Goal: Transaction & Acquisition: Purchase product/service

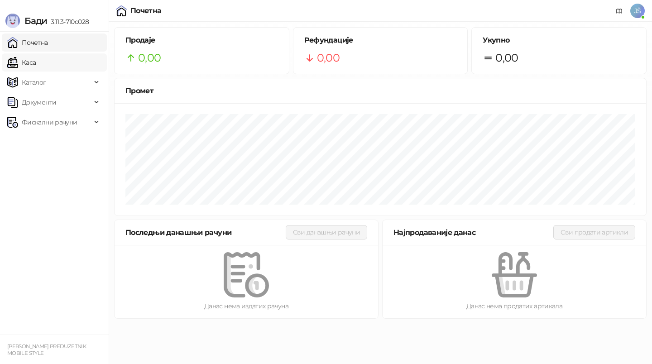
click at [36, 60] on link "Каса" at bounding box center [21, 62] width 29 height 18
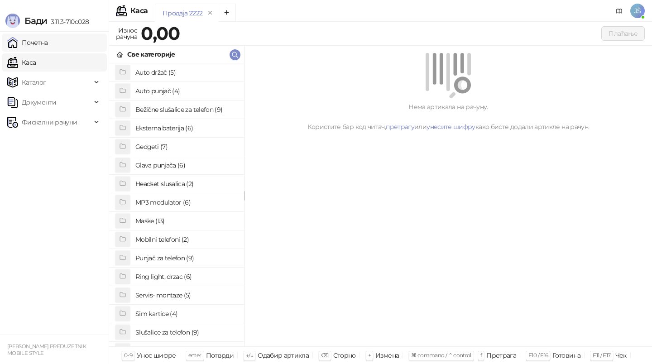
click at [48, 41] on link "Почетна" at bounding box center [27, 43] width 41 height 18
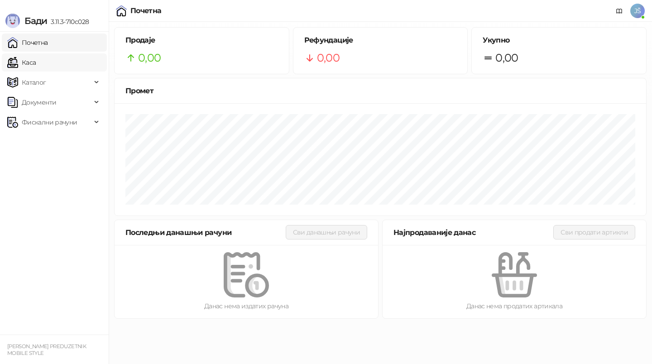
click at [36, 56] on link "Каса" at bounding box center [21, 62] width 29 height 18
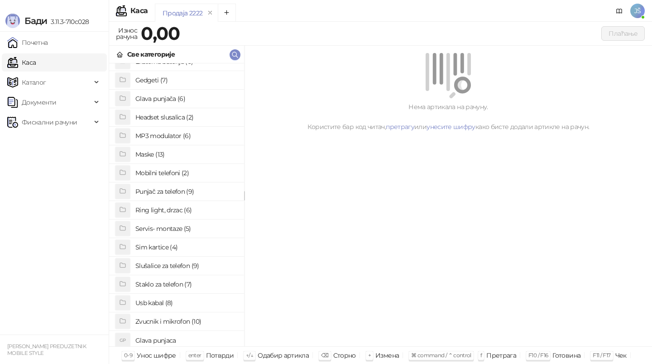
scroll to position [70, 0]
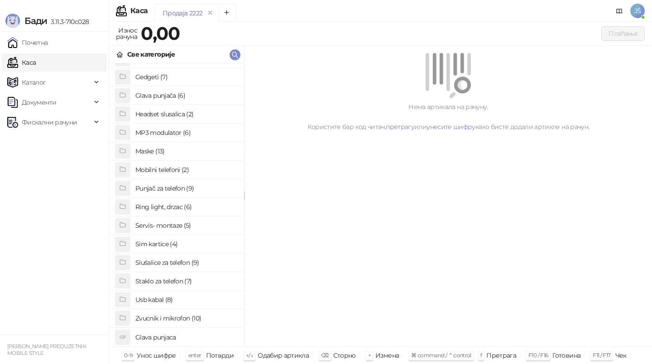
click at [171, 333] on h4 "Glava punjaca" at bounding box center [185, 337] width 101 height 14
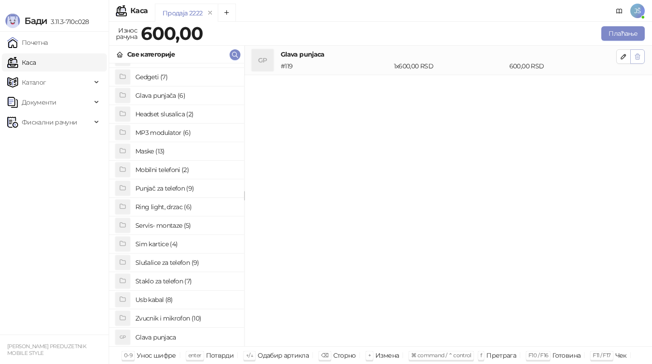
click at [643, 52] on button "button" at bounding box center [637, 56] width 14 height 14
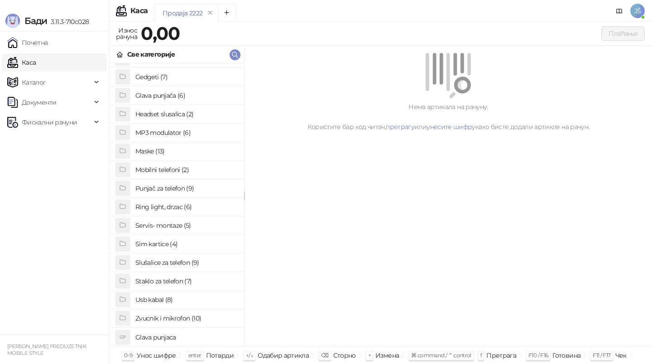
click at [169, 78] on h4 "Gedgeti (7)" at bounding box center [185, 77] width 101 height 14
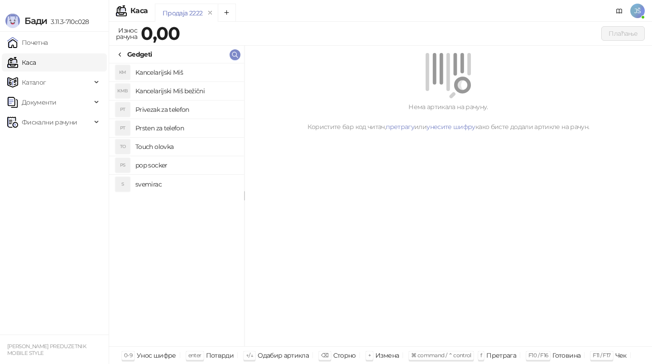
click at [190, 170] on h4 "pop socker" at bounding box center [185, 165] width 101 height 14
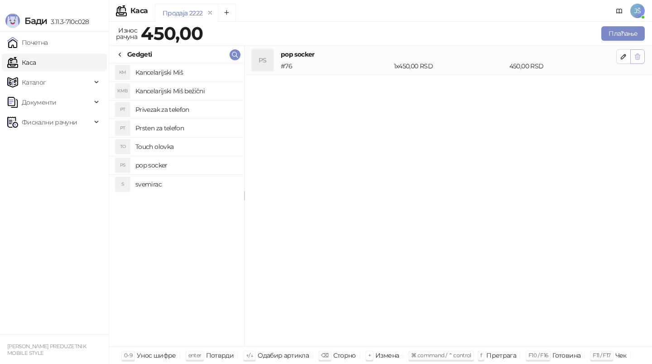
click at [637, 53] on icon "button" at bounding box center [637, 56] width 7 height 7
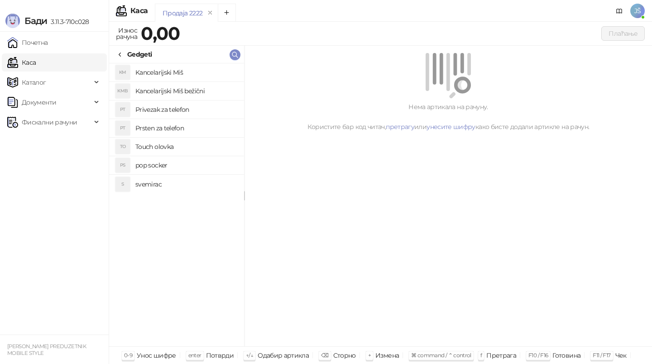
click at [179, 164] on h4 "pop socker" at bounding box center [185, 165] width 101 height 14
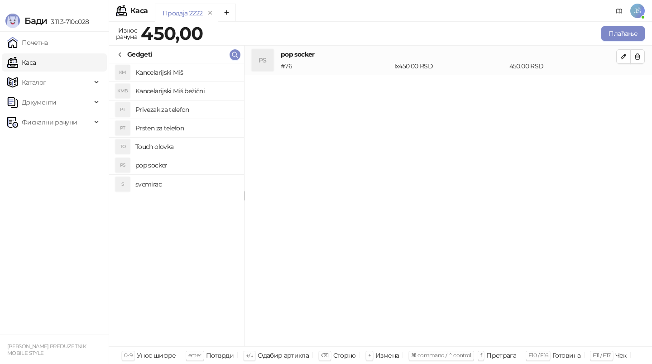
click at [124, 52] on div "Gedgeti" at bounding box center [133, 54] width 35 height 10
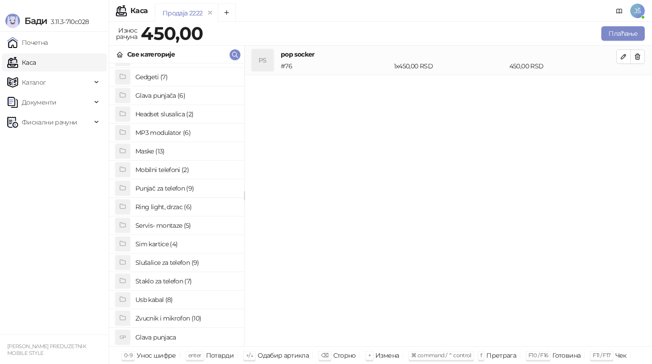
click at [188, 148] on h4 "Maske (13)" at bounding box center [185, 151] width 101 height 14
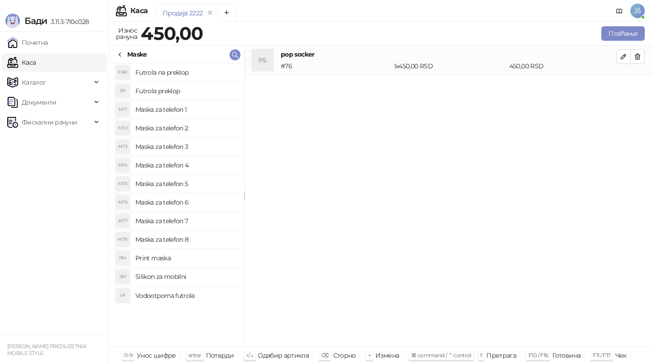
click at [194, 107] on h4 "Maska za telefon 1" at bounding box center [185, 109] width 101 height 14
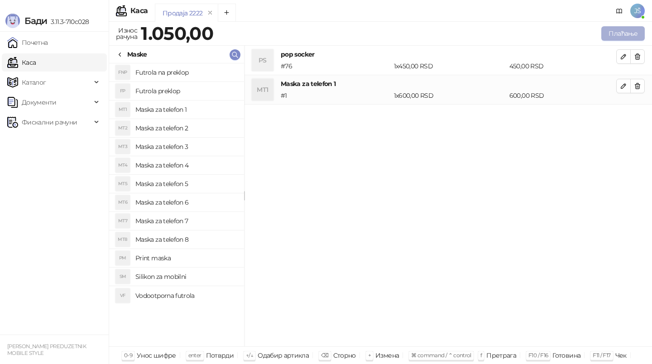
click at [640, 29] on button "Плаћање" at bounding box center [622, 33] width 43 height 14
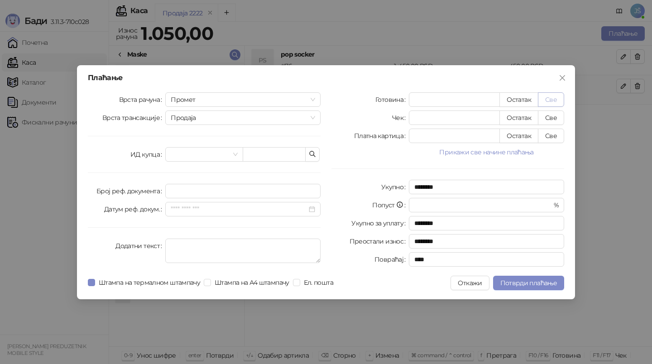
click at [555, 105] on button "Све" at bounding box center [551, 99] width 26 height 14
type input "****"
click at [554, 141] on button "Све" at bounding box center [551, 136] width 26 height 14
type input "*"
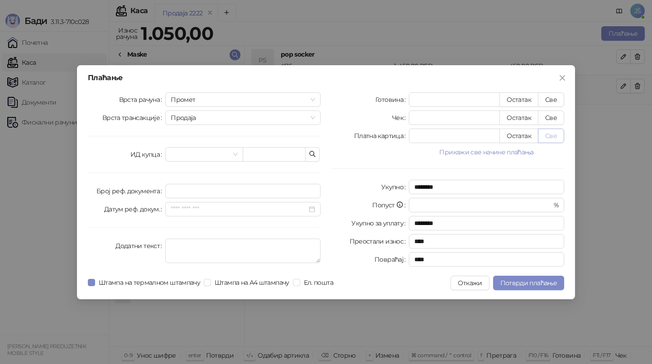
type input "****"
click at [554, 141] on button "Све" at bounding box center [551, 136] width 26 height 14
click at [546, 288] on button "Потврди плаћање" at bounding box center [528, 283] width 71 height 14
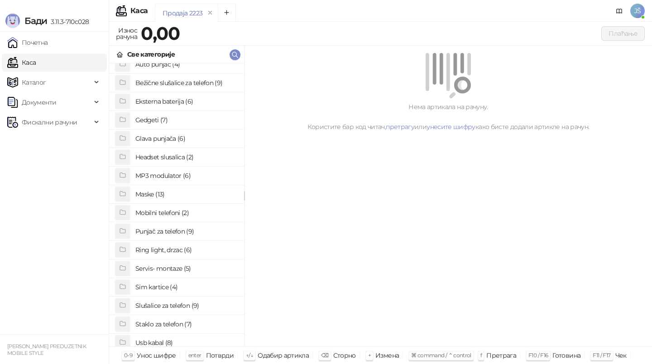
scroll to position [33, 0]
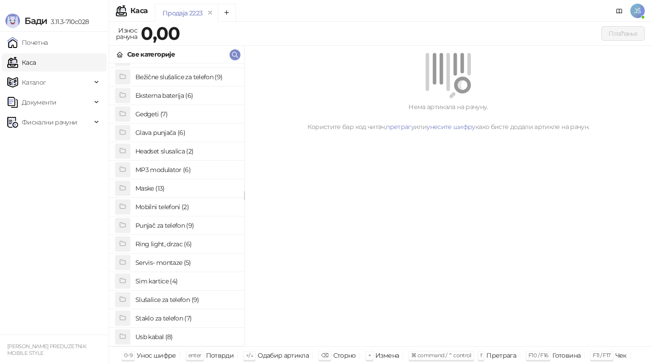
click at [179, 314] on h4 "Staklo za telefon (7)" at bounding box center [185, 318] width 101 height 14
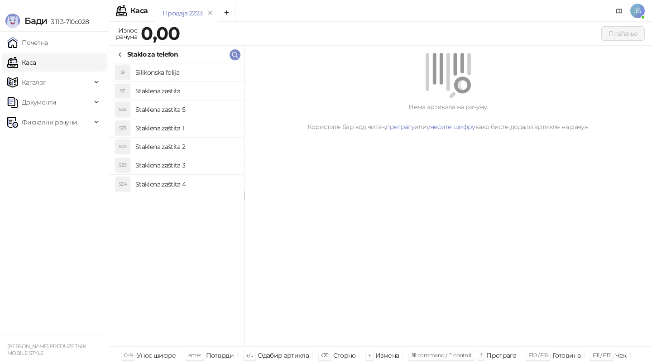
click at [206, 93] on h4 "Staklena zastita" at bounding box center [185, 91] width 101 height 14
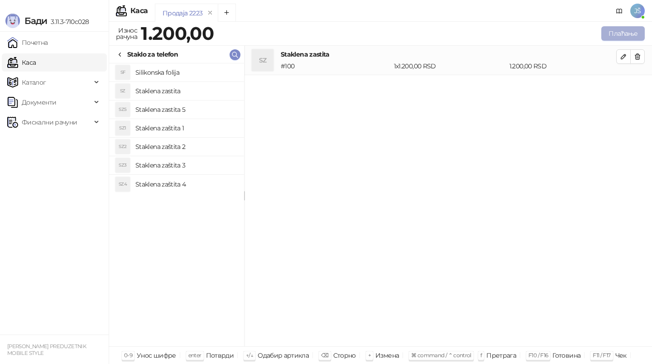
click at [635, 33] on button "Плаћање" at bounding box center [622, 33] width 43 height 14
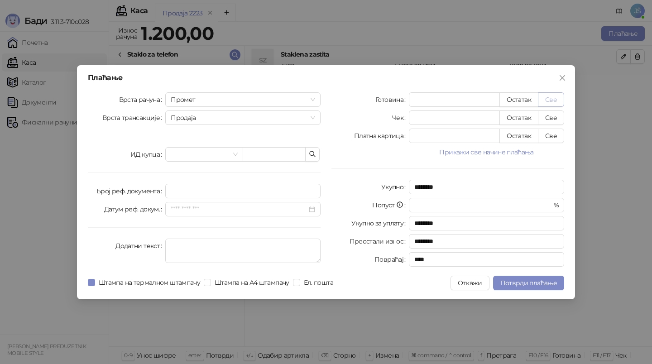
click at [550, 101] on button "Све" at bounding box center [551, 99] width 26 height 14
type input "****"
click at [544, 278] on button "Потврди плаћање" at bounding box center [528, 283] width 71 height 14
